Goal: Find specific page/section: Find specific page/section

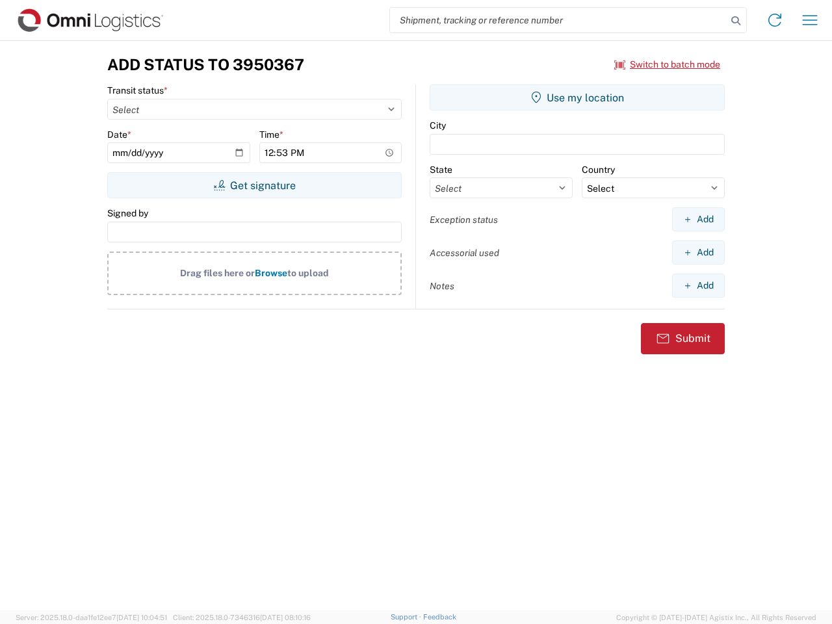
click at [558, 20] on input "search" at bounding box center [558, 20] width 337 height 25
click at [736, 21] on icon at bounding box center [736, 21] width 18 height 18
click at [775, 20] on icon at bounding box center [774, 20] width 21 height 21
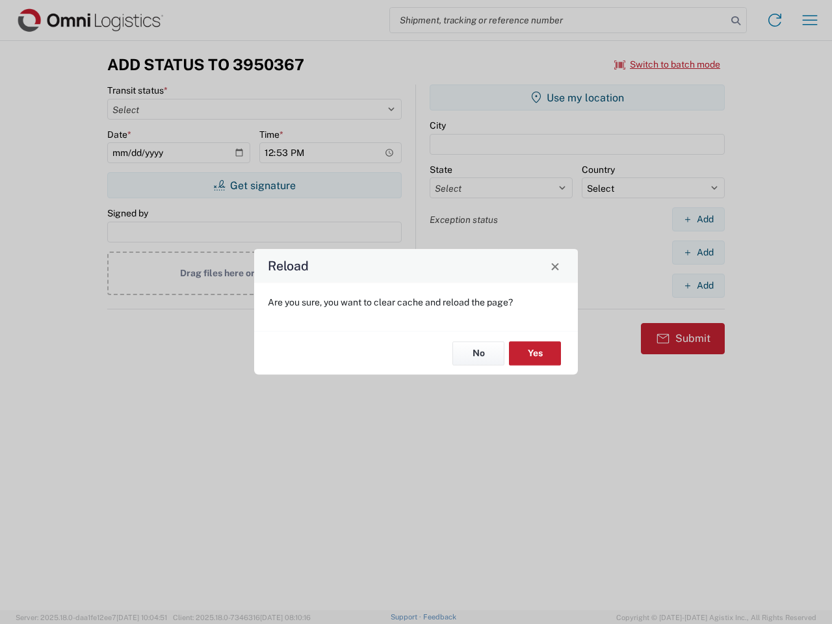
click at [810, 20] on div "Reload Are you sure, you want to clear cache and reload the page? No Yes" at bounding box center [416, 312] width 832 height 624
click at [667, 64] on div "Reload Are you sure, you want to clear cache and reload the page? No Yes" at bounding box center [416, 312] width 832 height 624
click at [254, 185] on div "Reload Are you sure, you want to clear cache and reload the page? No Yes" at bounding box center [416, 312] width 832 height 624
click at [577, 97] on div "Reload Are you sure, you want to clear cache and reload the page? No Yes" at bounding box center [416, 312] width 832 height 624
click at [698, 219] on div "Reload Are you sure, you want to clear cache and reload the page? No Yes" at bounding box center [416, 312] width 832 height 624
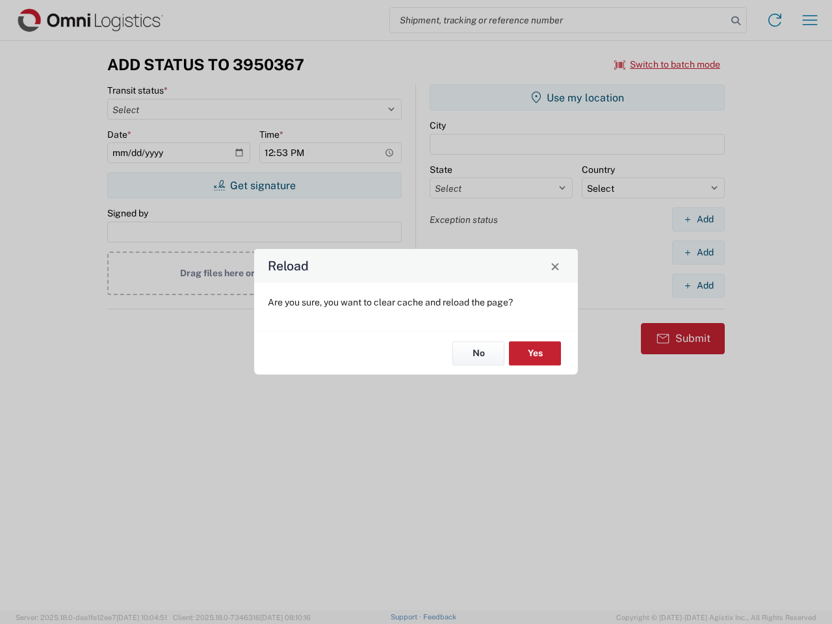
click at [698, 252] on div "Reload Are you sure, you want to clear cache and reload the page? No Yes" at bounding box center [416, 312] width 832 height 624
click at [698, 285] on div "Reload Are you sure, you want to clear cache and reload the page? No Yes" at bounding box center [416, 312] width 832 height 624
